Goal: Navigation & Orientation: Go to known website

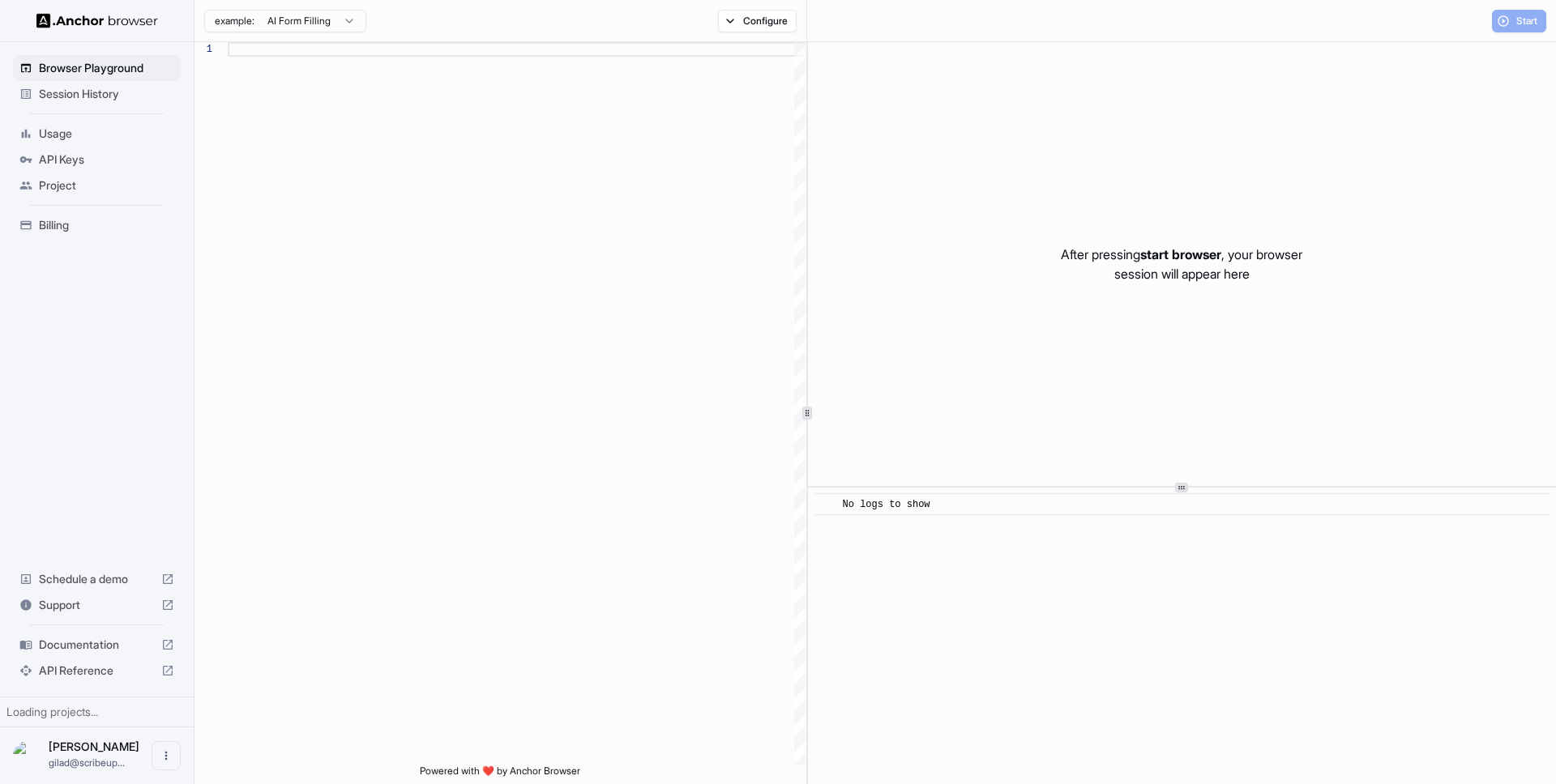
scroll to position [117, 0]
